Goal: Navigation & Orientation: Find specific page/section

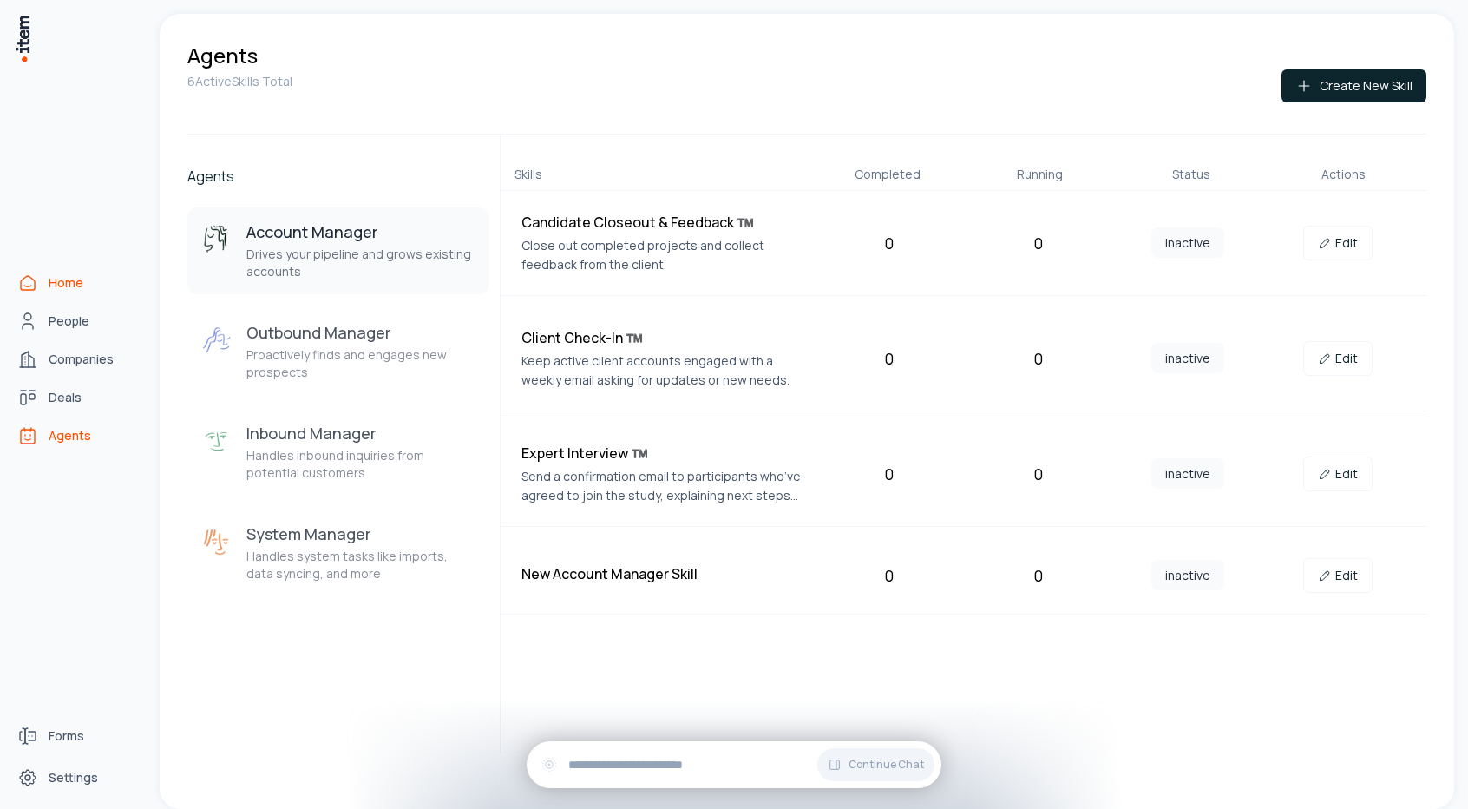
click at [43, 297] on link "Home" at bounding box center [76, 283] width 132 height 35
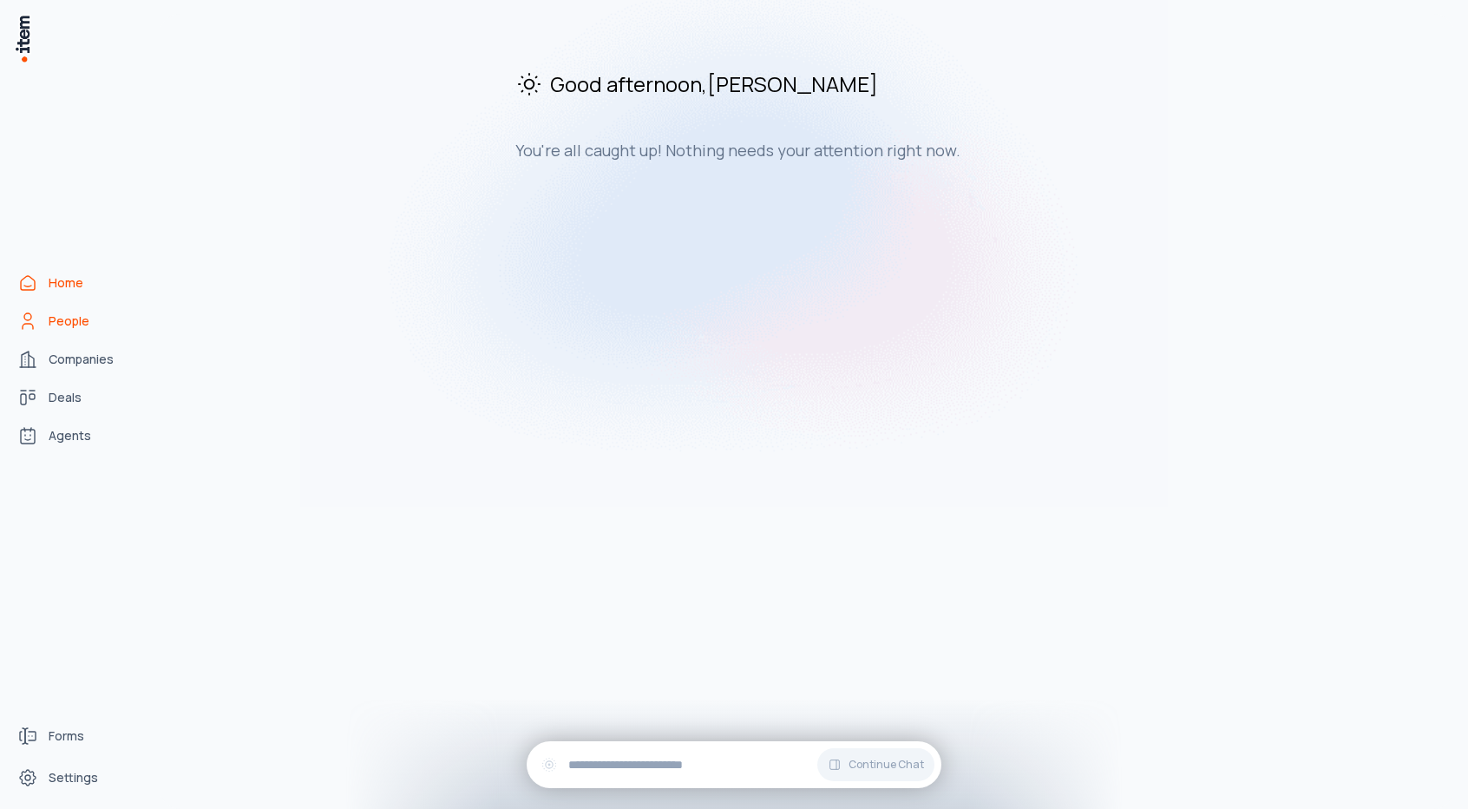
click at [91, 321] on link "People" at bounding box center [76, 321] width 132 height 35
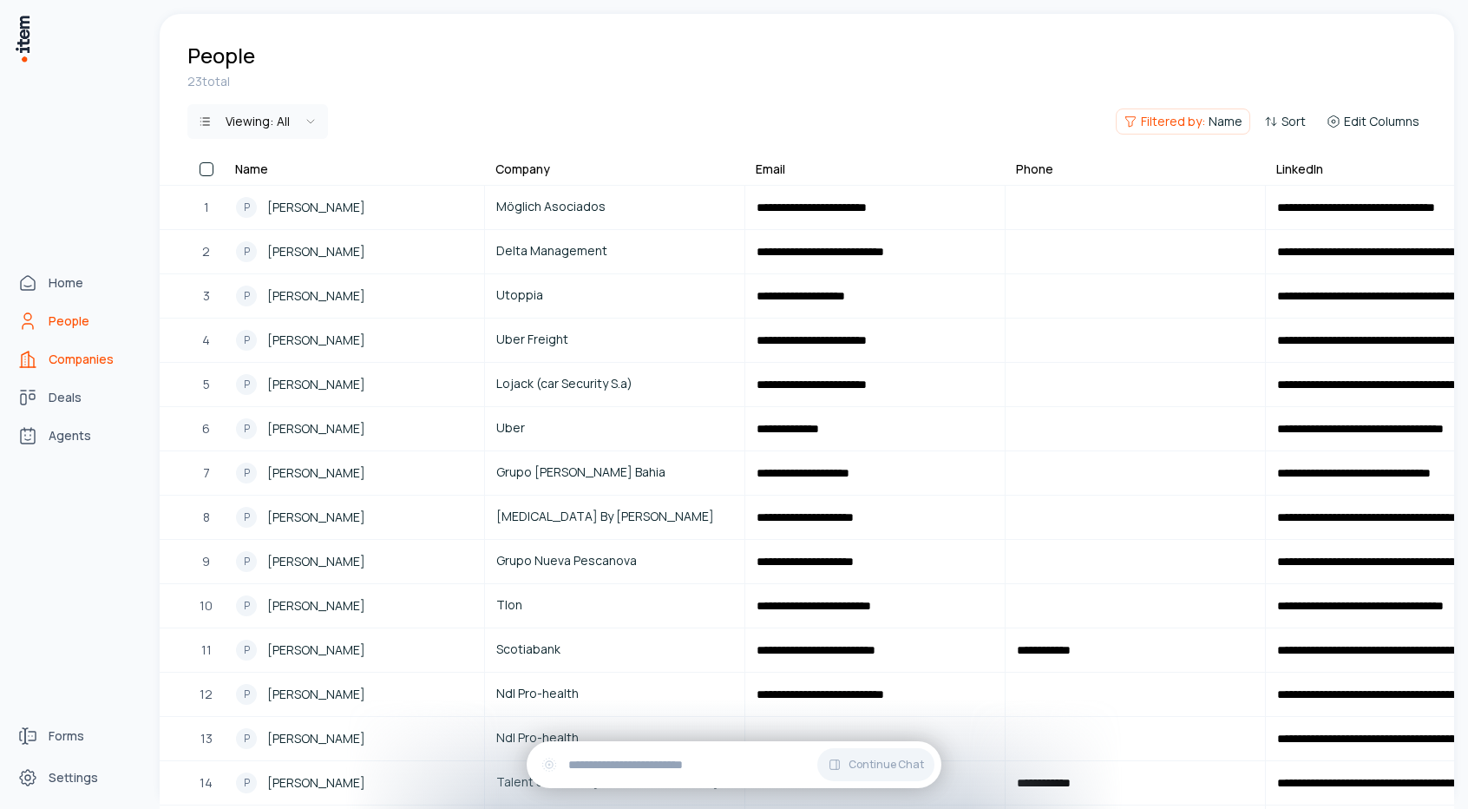
click at [87, 353] on span "Companies" at bounding box center [81, 359] width 65 height 17
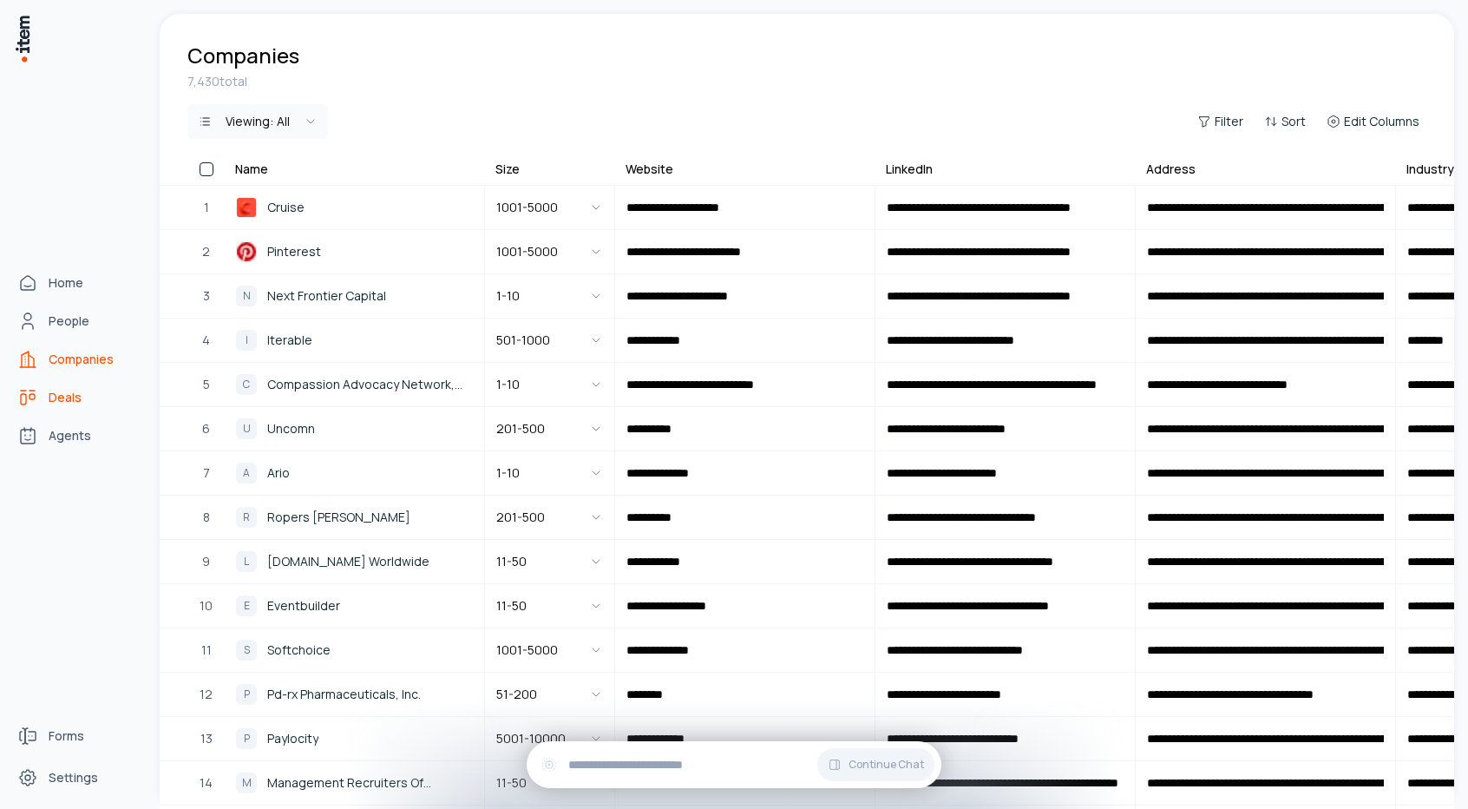
click at [37, 407] on icon "Deals" at bounding box center [27, 397] width 21 height 21
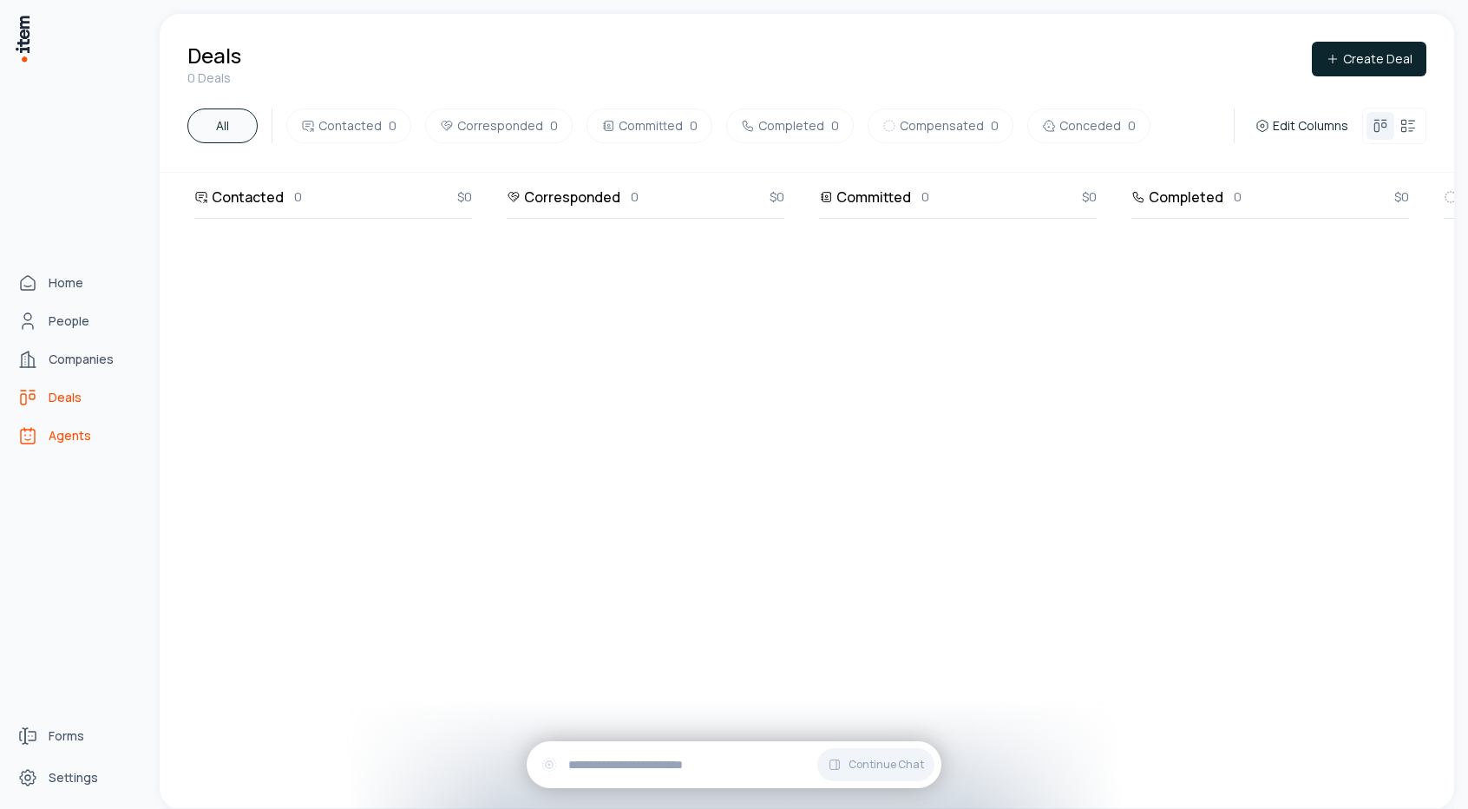
click at [34, 441] on icon "Agents" at bounding box center [28, 437] width 14 height 14
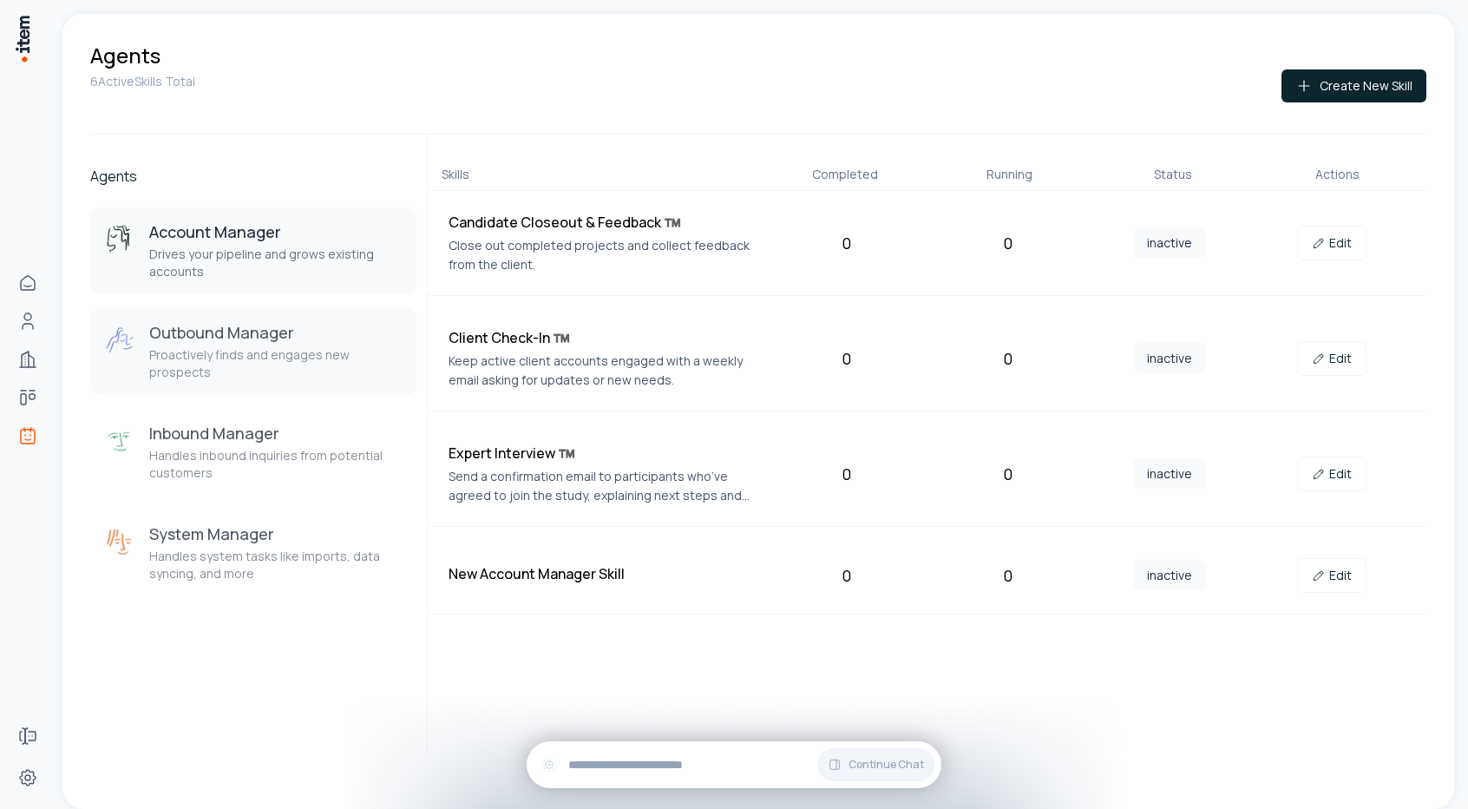
click at [192, 369] on button "Outbound Manager Proactively finds and engages new prospects" at bounding box center [253, 351] width 326 height 87
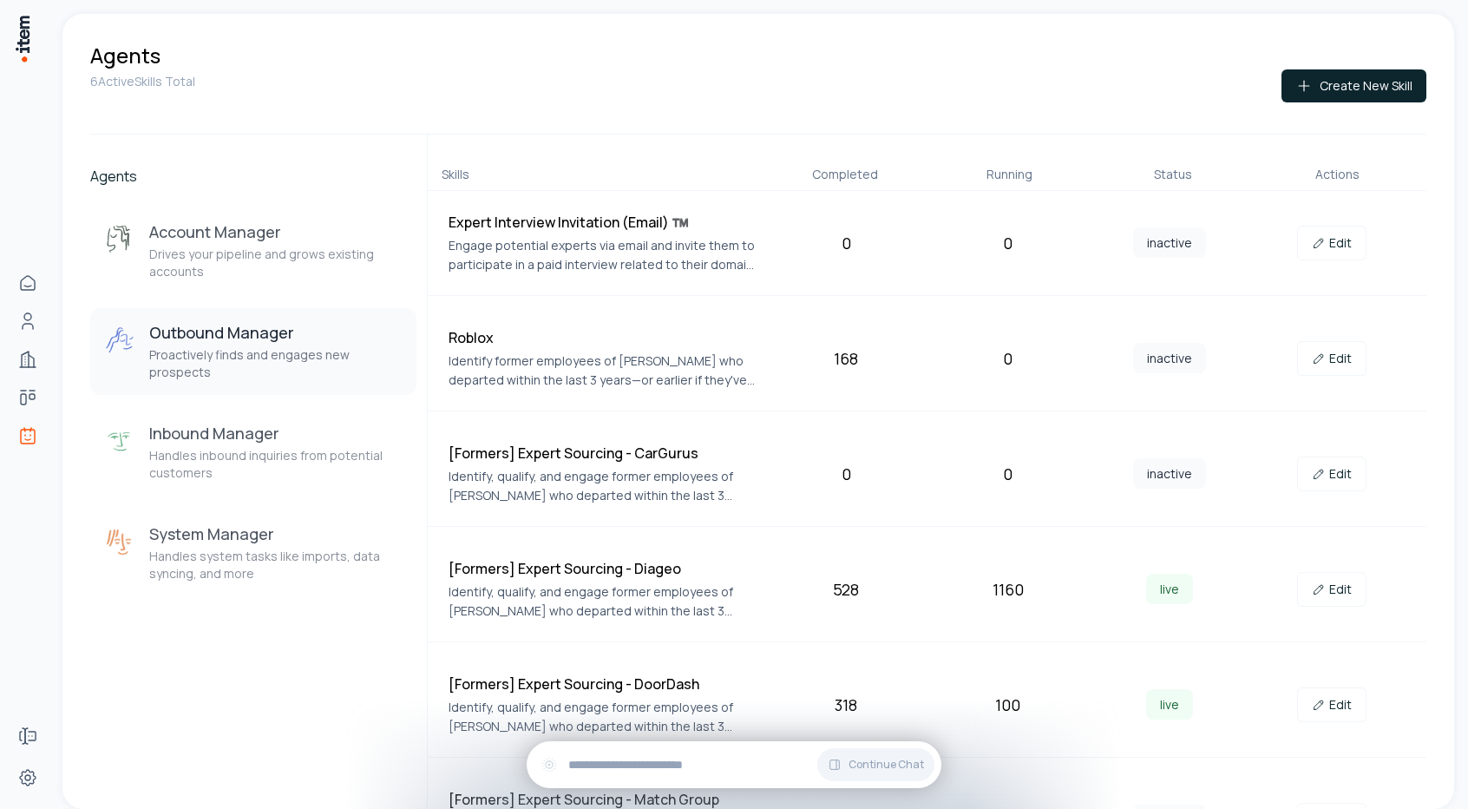
click at [266, 339] on h3 "Outbound Manager" at bounding box center [275, 332] width 253 height 21
